Goal: Information Seeking & Learning: Learn about a topic

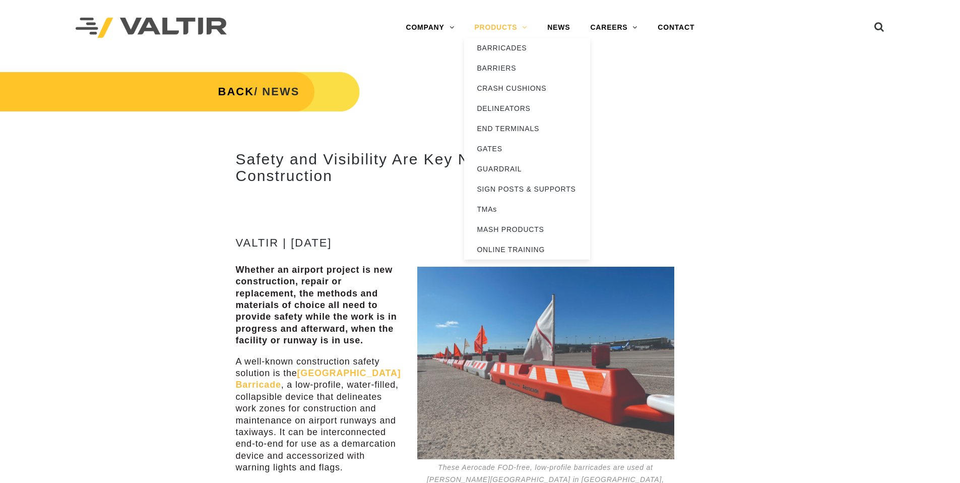
click at [487, 28] on link "PRODUCTS" at bounding box center [500, 28] width 73 height 20
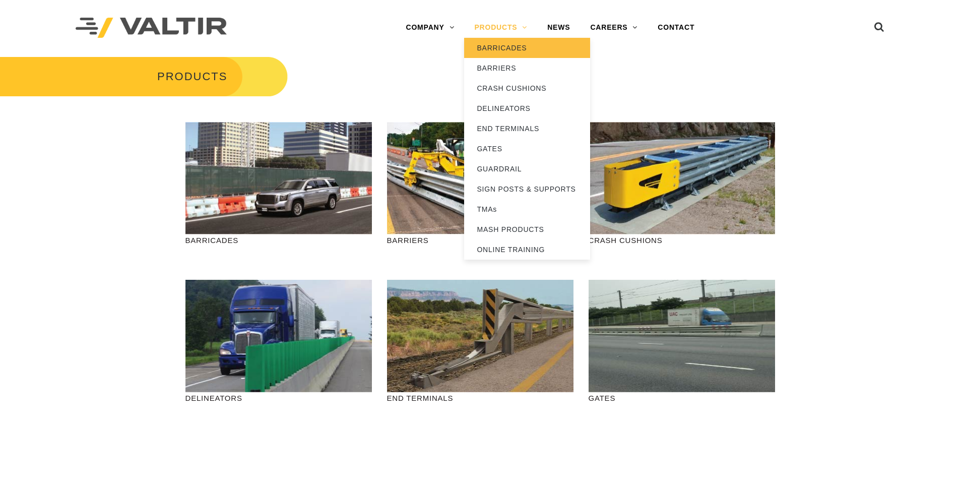
click at [493, 44] on link "BARRICADES" at bounding box center [527, 48] width 126 height 20
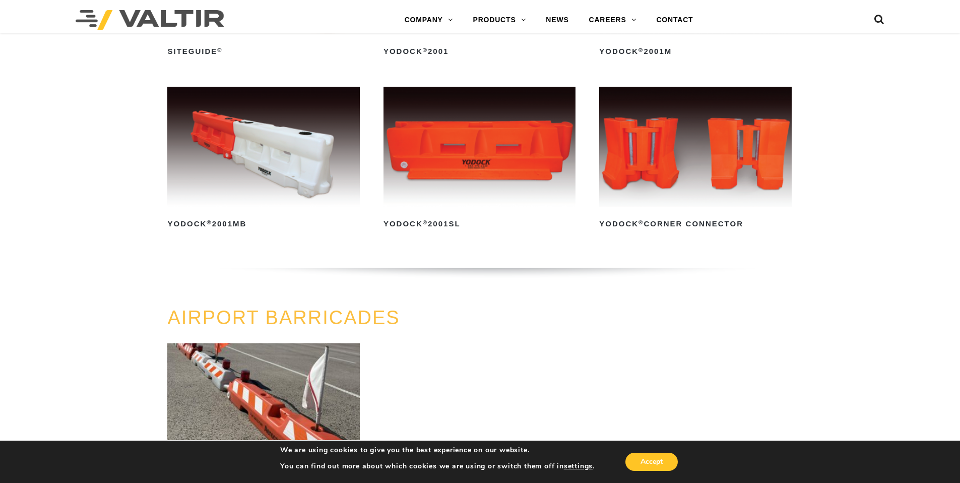
scroll to position [856, 0]
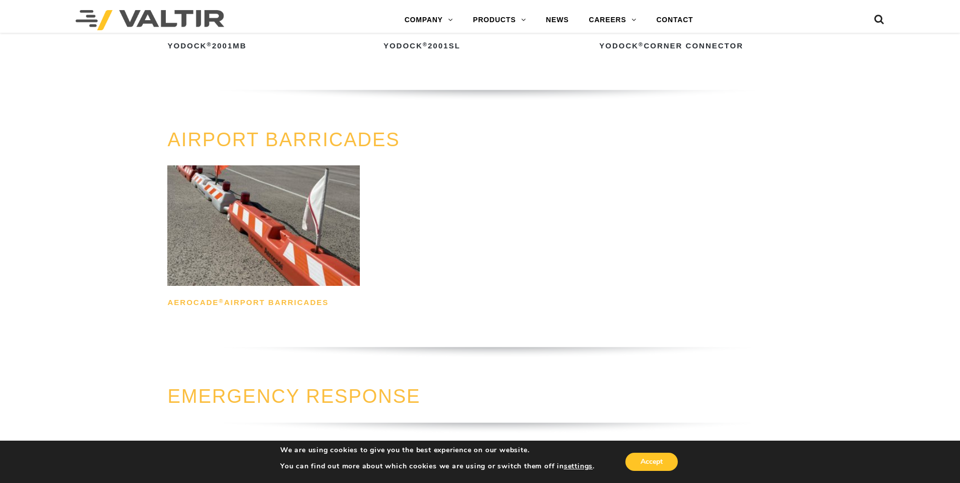
click at [284, 300] on h2 "Aerocade ® Airport Barricades" at bounding box center [263, 303] width 192 height 16
